Goal: Obtain resource: Obtain resource

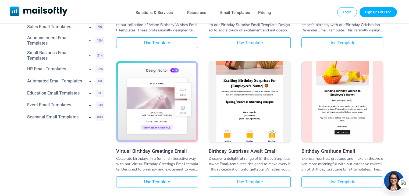
scroll to position [145, 0]
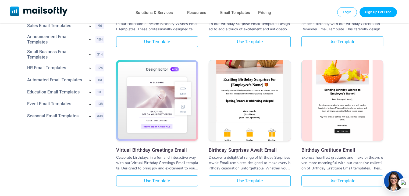
click at [262, 120] on img at bounding box center [250, 87] width 82 height 134
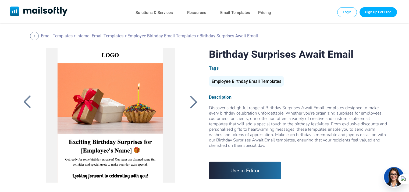
click at [245, 169] on link "Use in Editor" at bounding box center [245, 171] width 72 height 18
drag, startPoint x: 245, startPoint y: 87, endPoint x: 248, endPoint y: 86, distance: 3.9
click at [248, 86] on div "Employee Birthday Email Templates" at bounding box center [299, 82] width 180 height 13
click at [248, 86] on div "Employee Birthday Email Templates" at bounding box center [246, 81] width 75 height 10
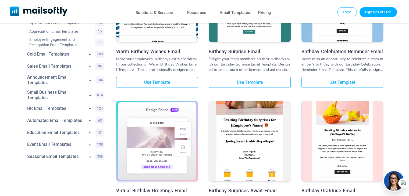
click at [239, 140] on img at bounding box center [250, 128] width 82 height 134
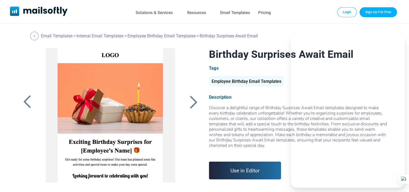
drag, startPoint x: 0, startPoint y: 0, endPoint x: 233, endPoint y: 178, distance: 293.1
click at [233, 178] on link "Use in Editor" at bounding box center [245, 171] width 72 height 18
